Goal: Answer question/provide support

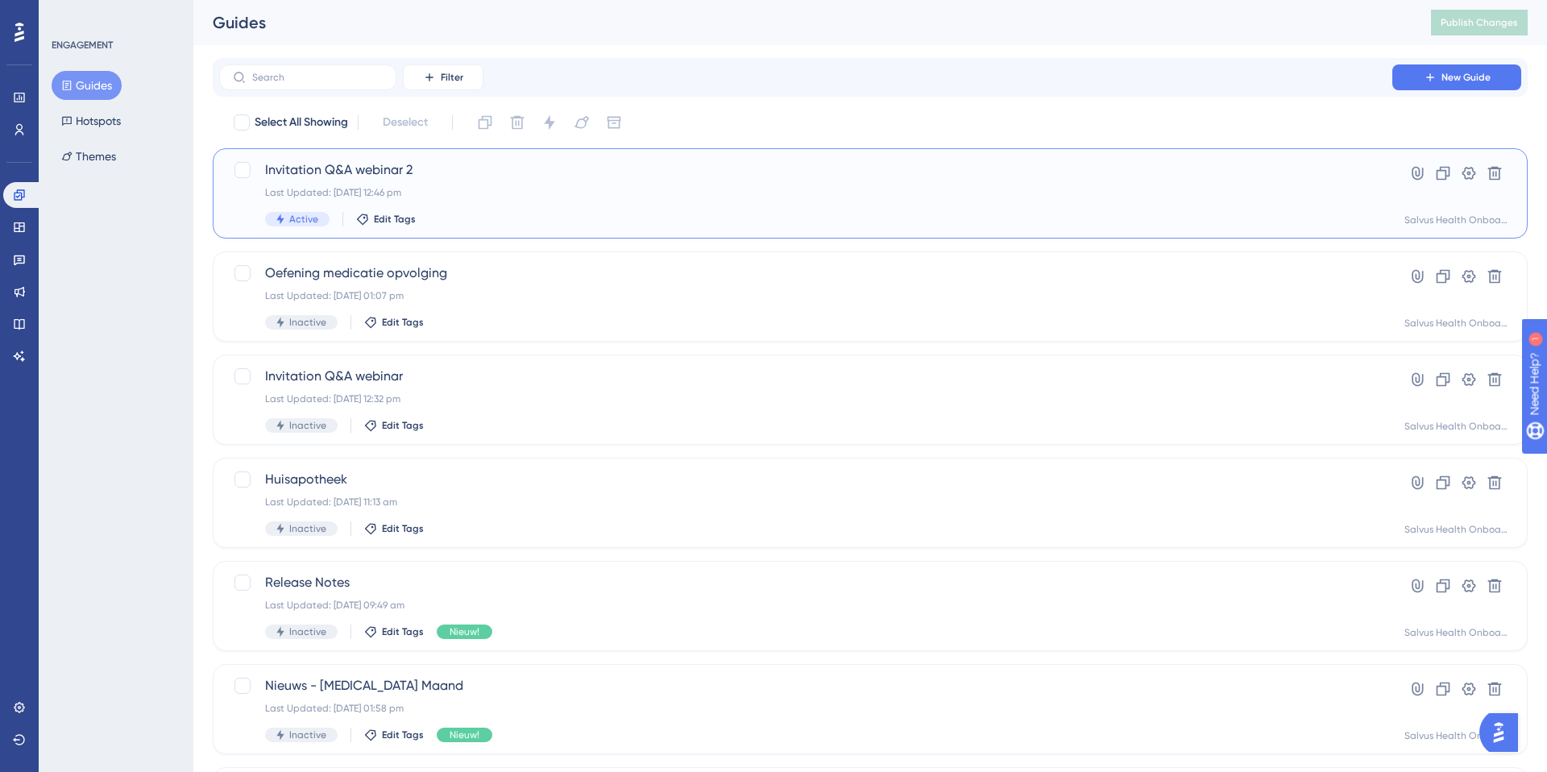
click at [368, 168] on span "Invitation Q&A webinar 2" at bounding box center [806, 169] width 1082 height 19
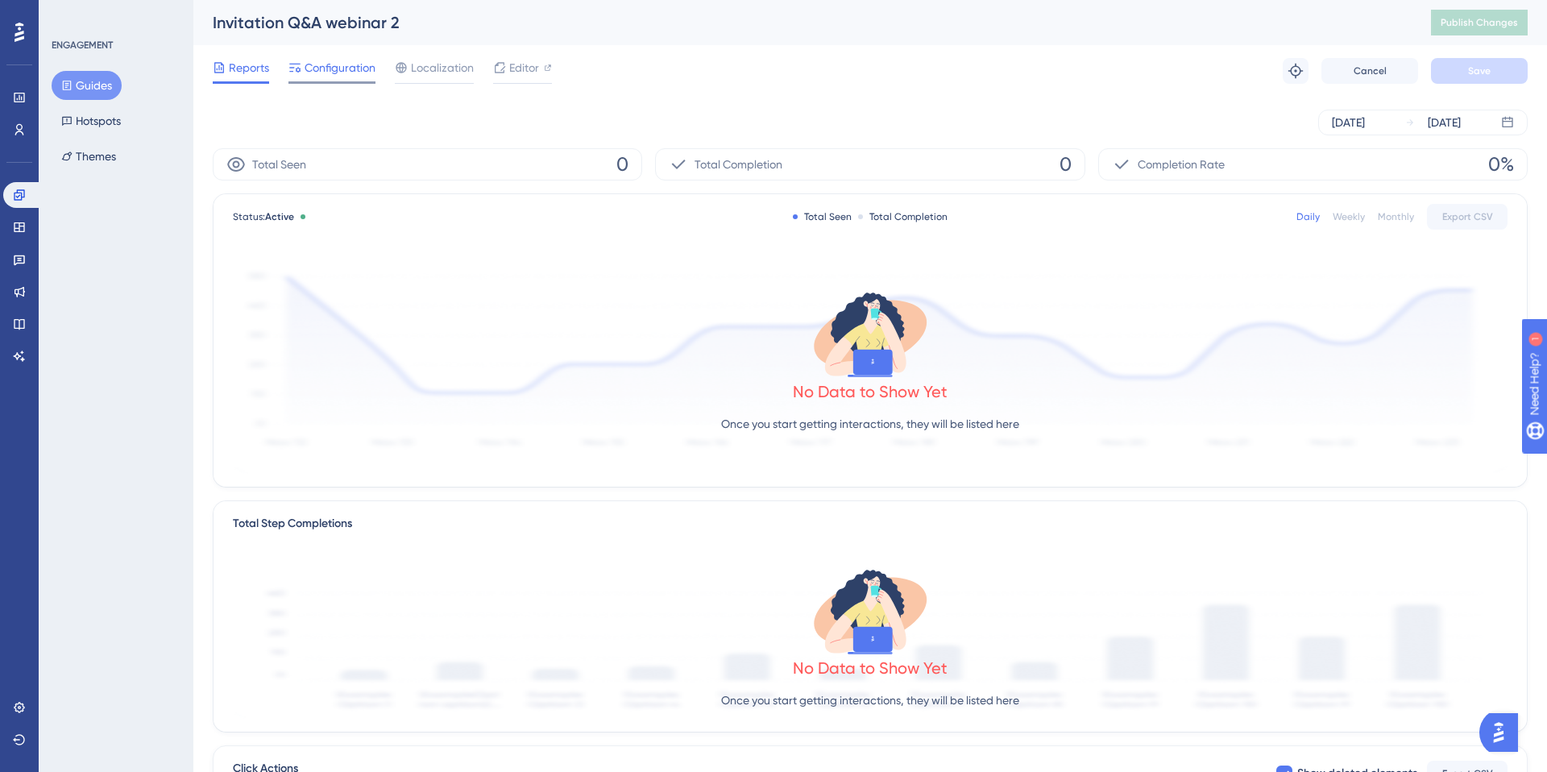
click at [331, 76] on span "Configuration" at bounding box center [340, 67] width 71 height 19
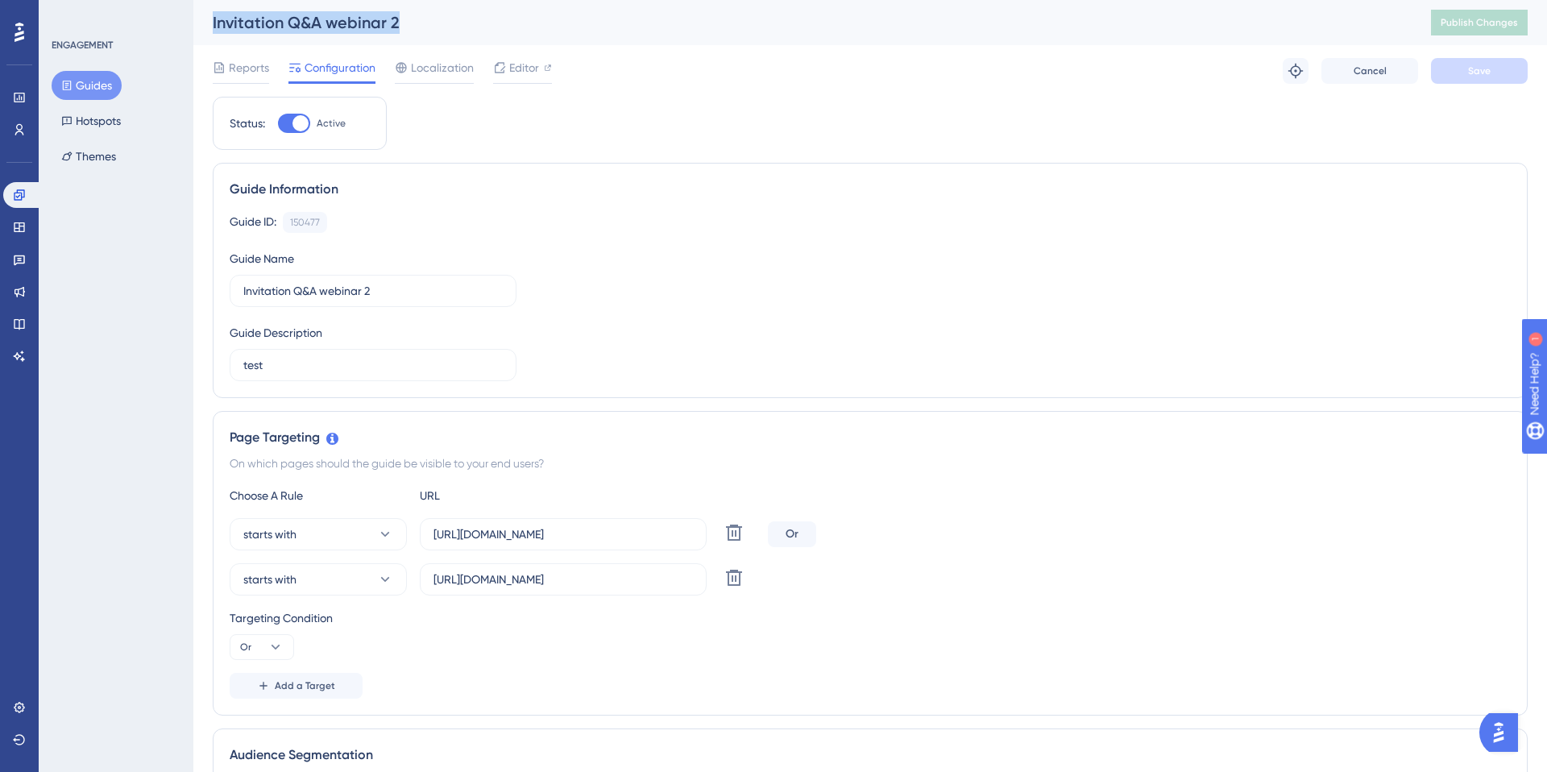
drag, startPoint x: 337, startPoint y: 24, endPoint x: 201, endPoint y: 23, distance: 135.4
click at [201, 23] on div "Invitation Q&A webinar 2 Publish Changes" at bounding box center [870, 22] width 1354 height 45
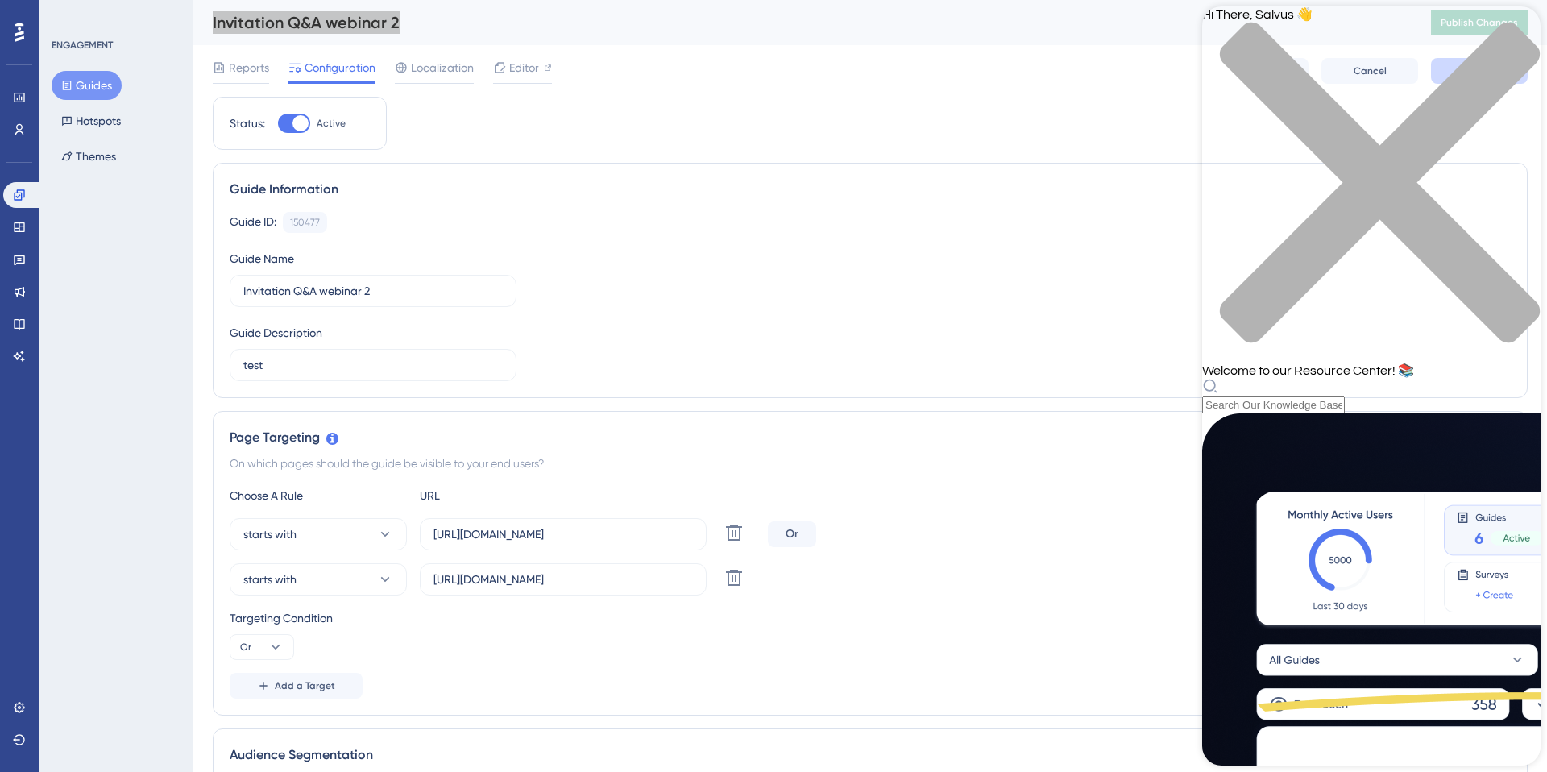
click at [1516, 28] on icon "close resource center" at bounding box center [1371, 191] width 338 height 338
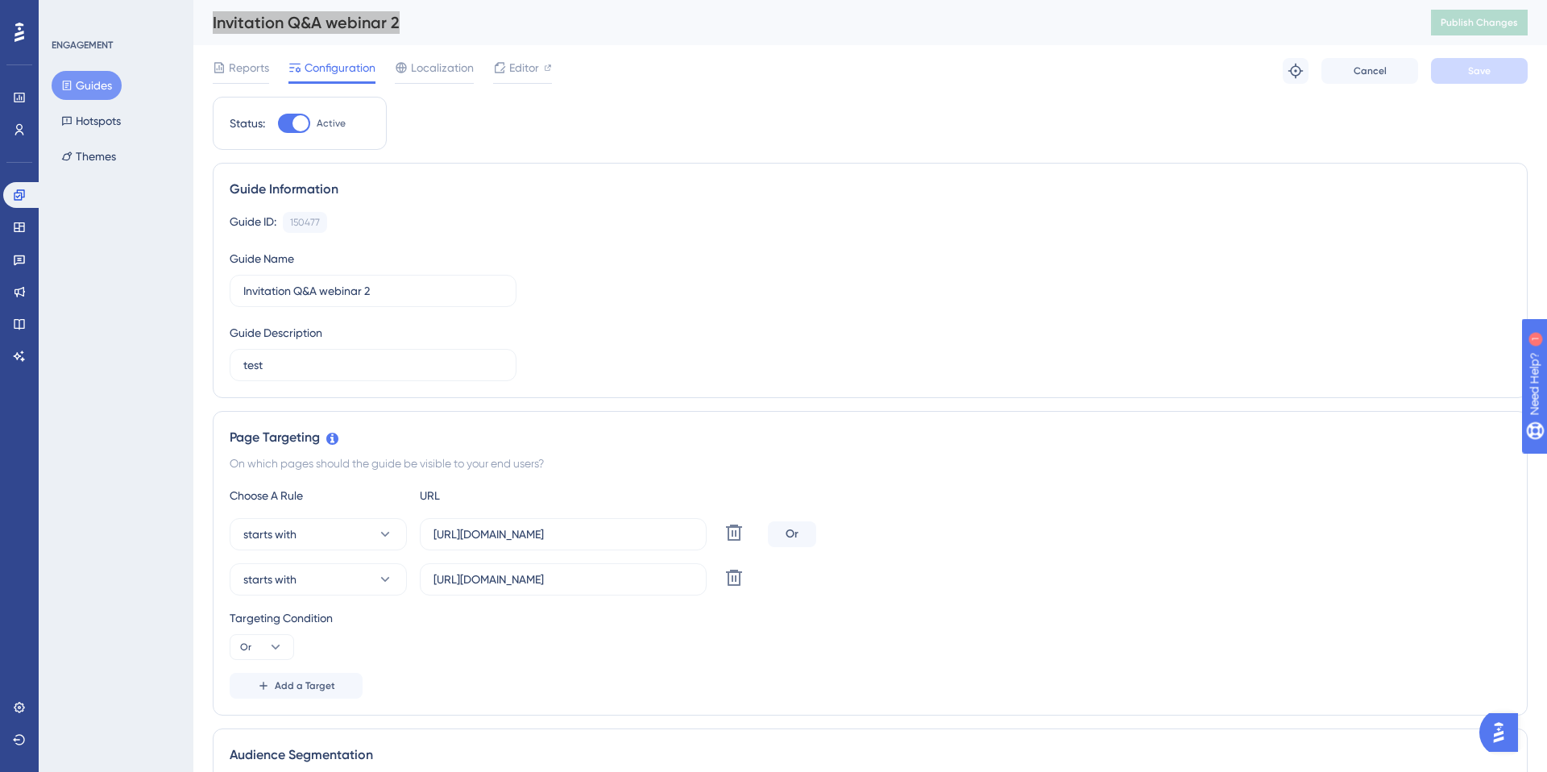
click at [1505, 739] on img "Open AI Assistant Launcher" at bounding box center [1498, 732] width 29 height 29
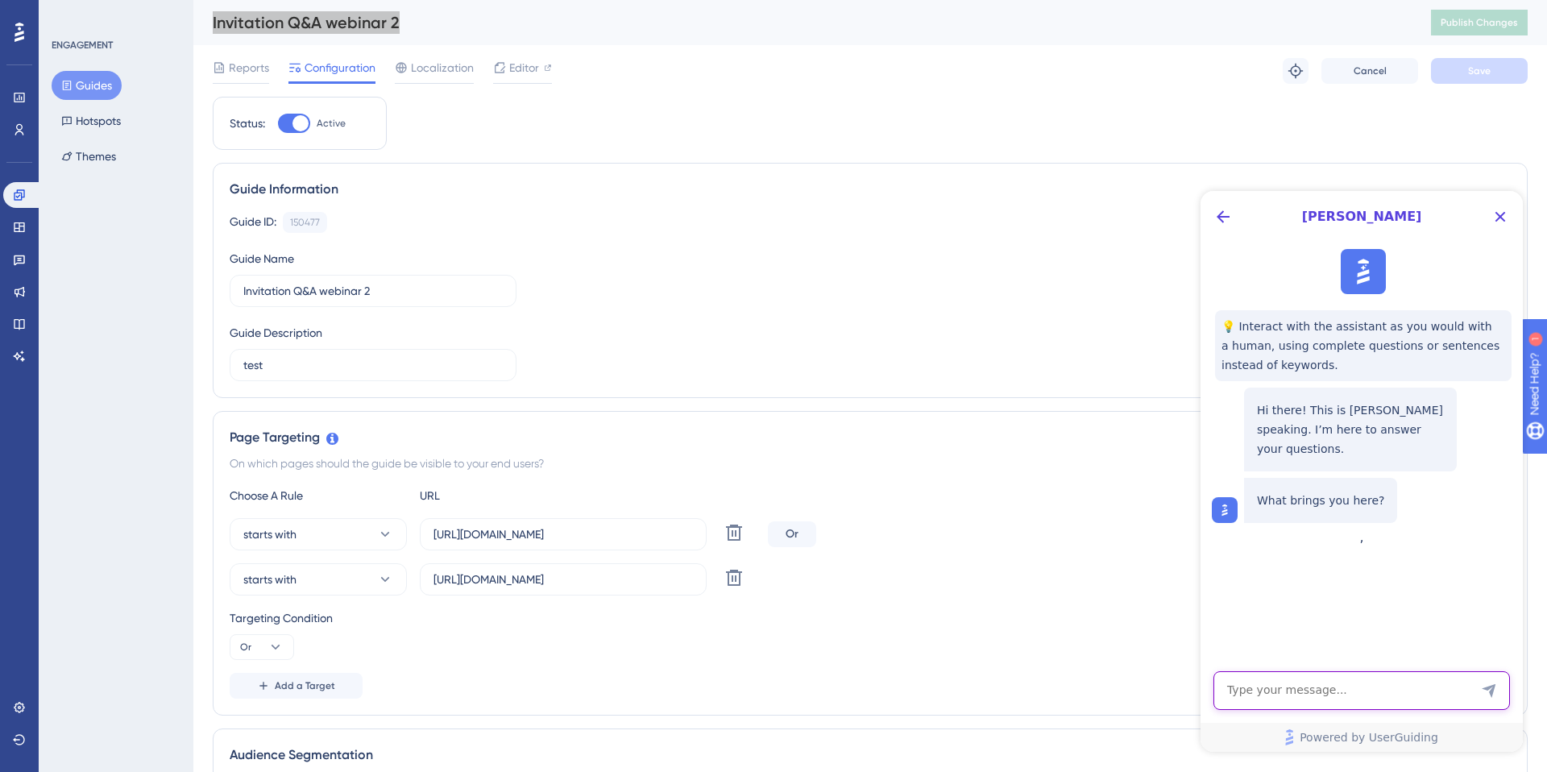
click at [1400, 696] on textarea "AI Assistant Text Input" at bounding box center [1362, 690] width 297 height 39
paste textarea "Invitation Q&A webinar 2"
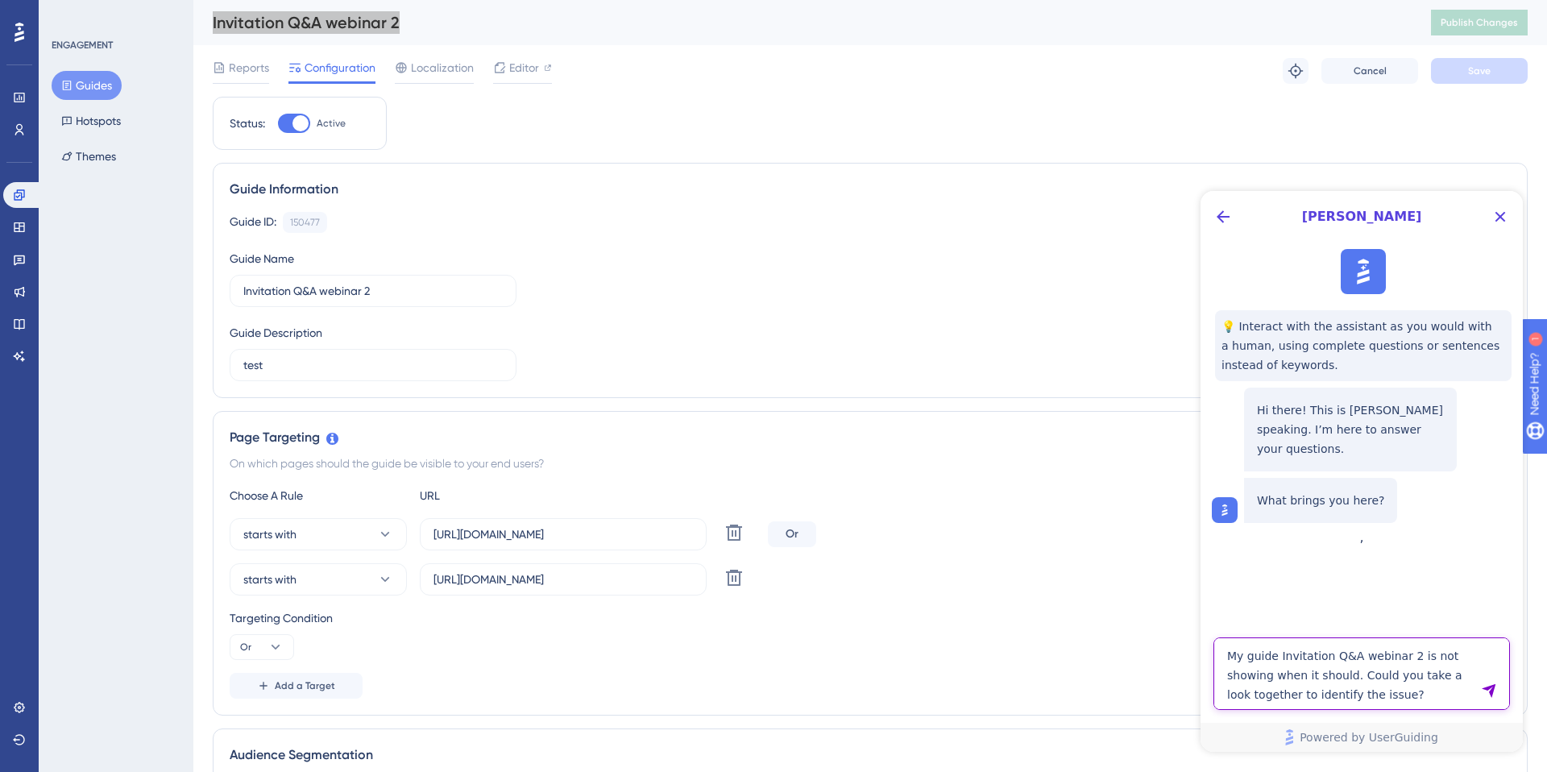
type textarea "My guide Invitation Q&A webinar 2 is not showing when it should. Could you take…"
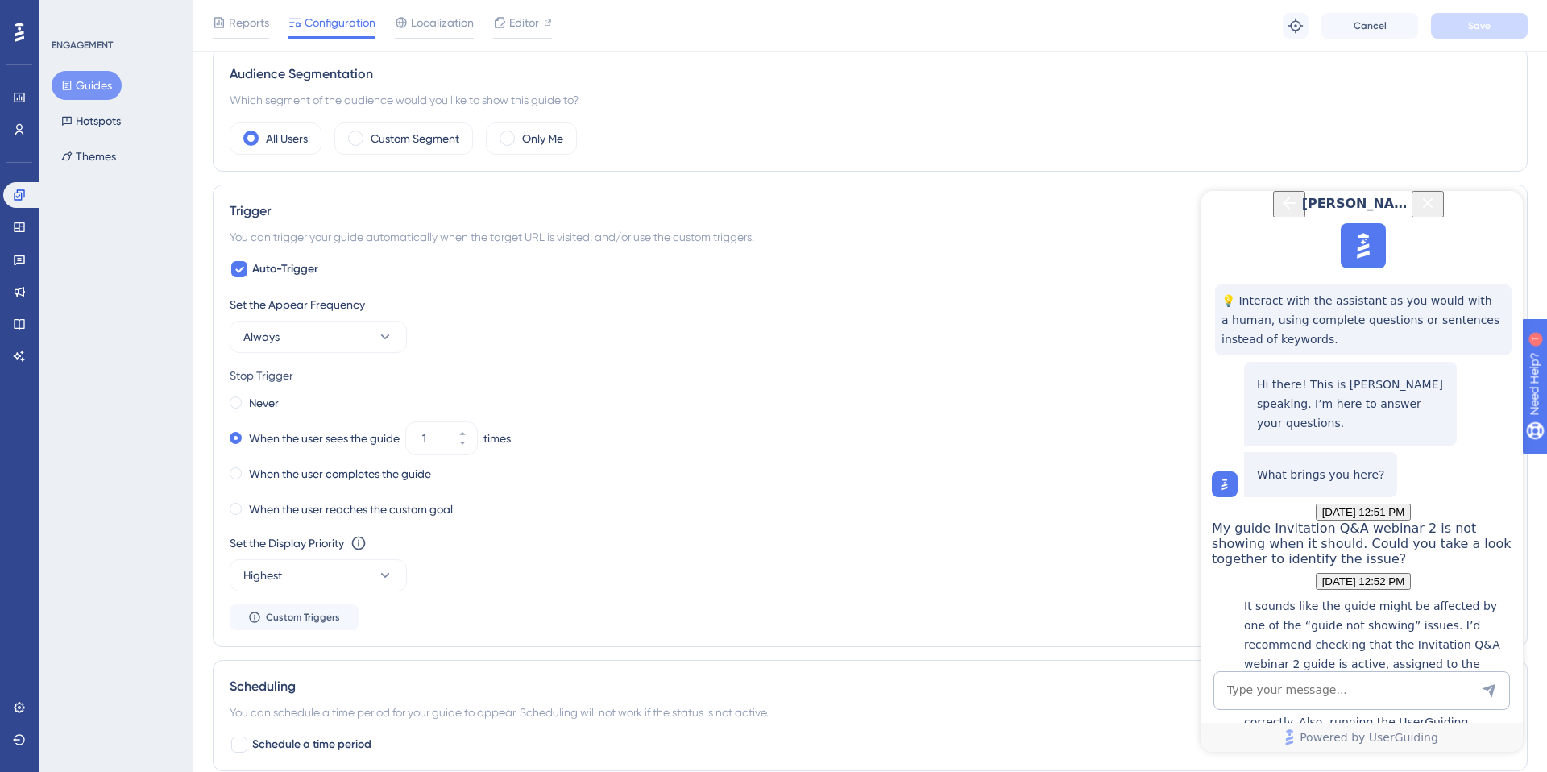
scroll to position [1112, 0]
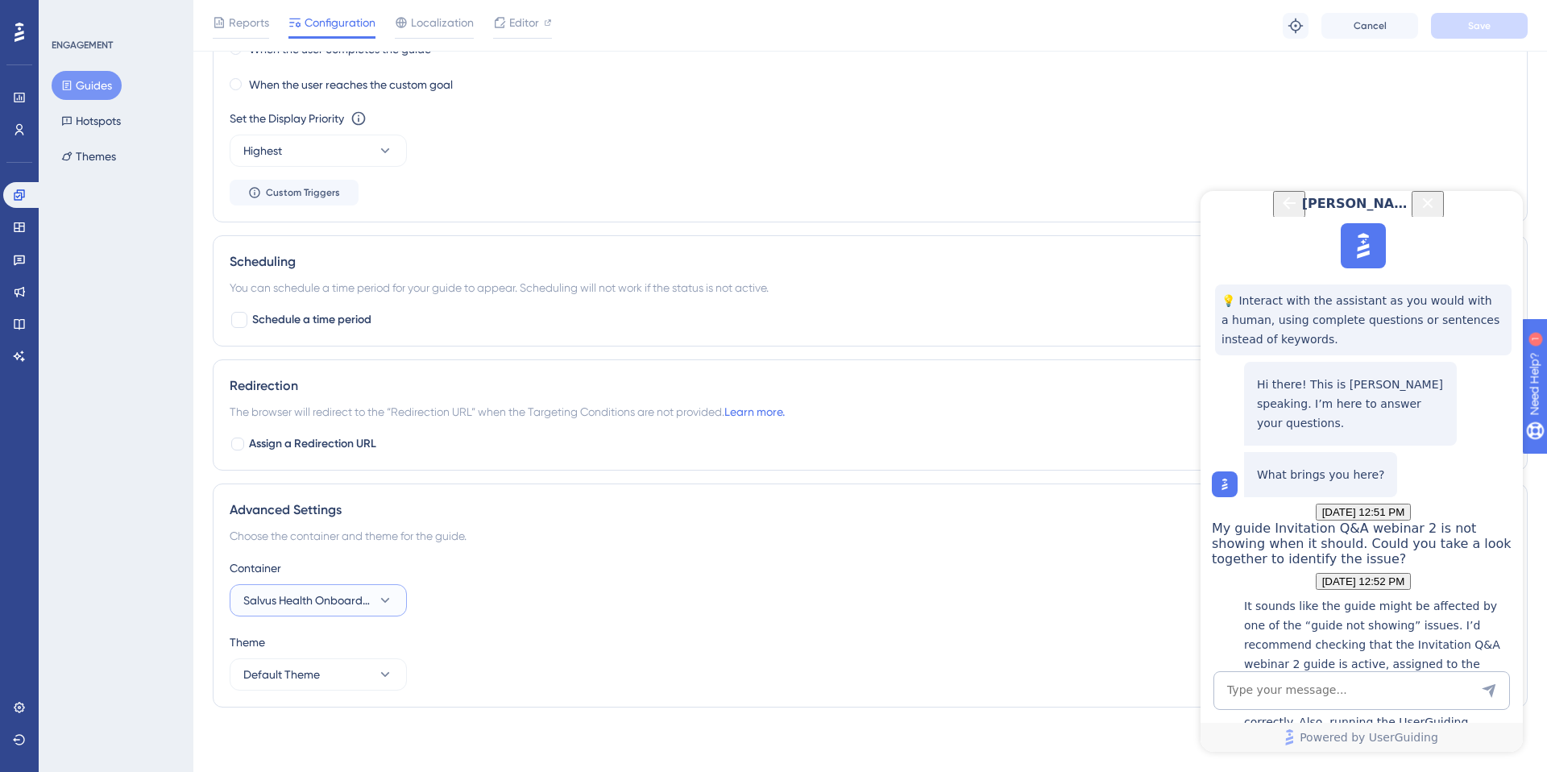
click at [363, 602] on span "Salvus Health Onboarding" at bounding box center [306, 600] width 127 height 19
click at [675, 574] on div "Container" at bounding box center [870, 567] width 1281 height 19
